Goal: Information Seeking & Learning: Understand process/instructions

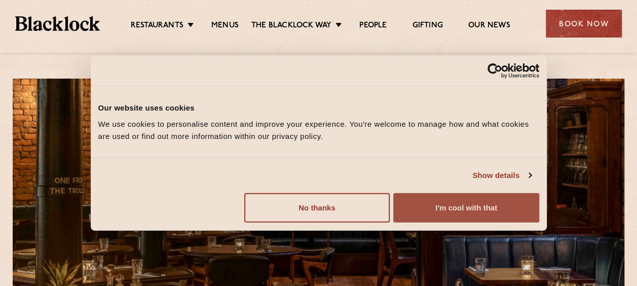
click at [424, 203] on button "I'm cool with that" at bounding box center [465, 206] width 145 height 29
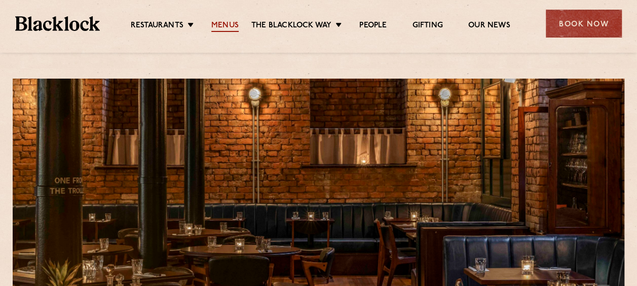
click at [229, 24] on link "Menus" at bounding box center [224, 26] width 27 height 11
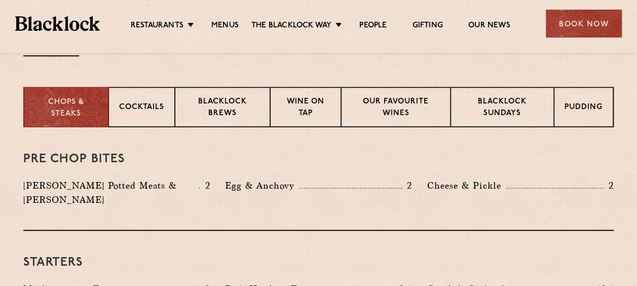
scroll to position [383, 0]
click at [521, 107] on p "Blacklock Sundays" at bounding box center [502, 108] width 82 height 24
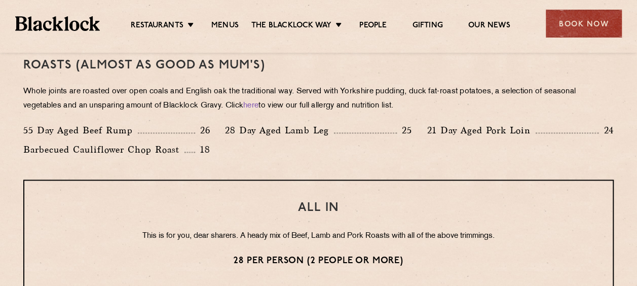
scroll to position [744, 0]
